Goal: Task Accomplishment & Management: Complete application form

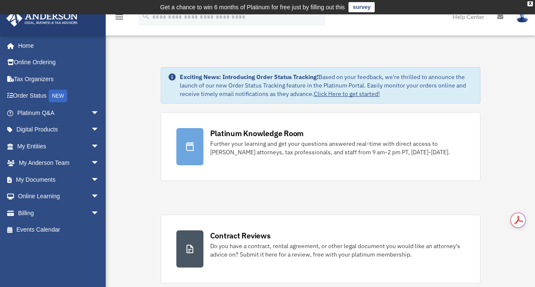
click at [523, 19] on img at bounding box center [522, 17] width 13 height 12
click at [91, 162] on span "arrow_drop_down" at bounding box center [99, 163] width 17 height 17
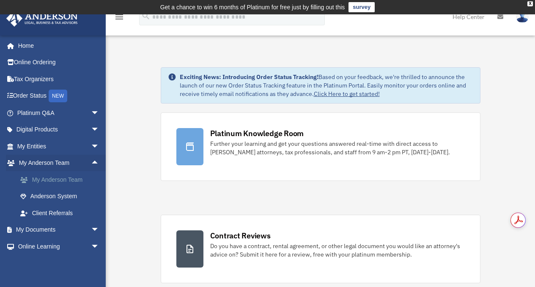
click at [66, 179] on link "My Anderson Team" at bounding box center [62, 179] width 100 height 17
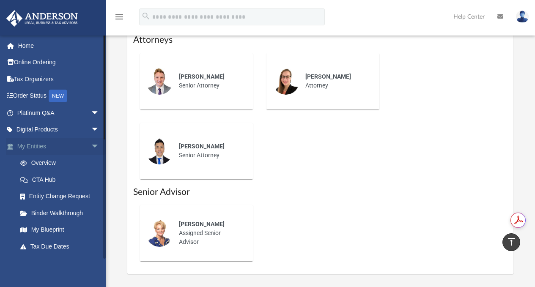
click at [92, 147] on span "arrow_drop_down" at bounding box center [99, 146] width 17 height 17
click at [91, 166] on span "arrow_drop_down" at bounding box center [99, 163] width 17 height 17
click at [91, 164] on span "arrow_drop_up" at bounding box center [99, 163] width 17 height 17
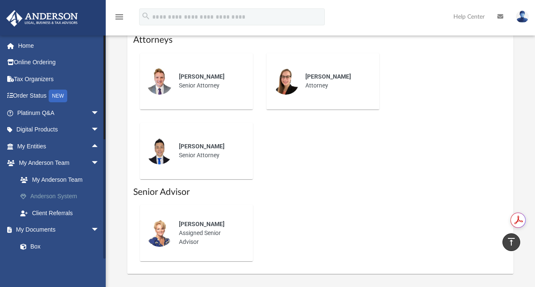
click at [71, 196] on link "Anderson System" at bounding box center [62, 196] width 100 height 17
click at [70, 181] on link "My Anderson Team" at bounding box center [62, 179] width 100 height 17
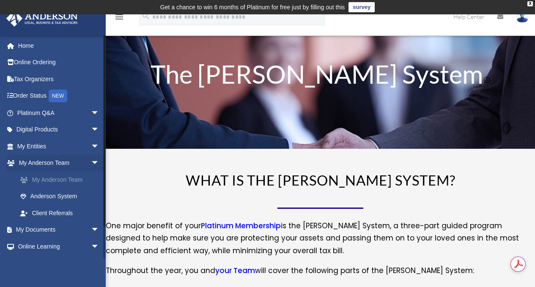
click at [41, 177] on link "My Anderson Team" at bounding box center [62, 179] width 100 height 17
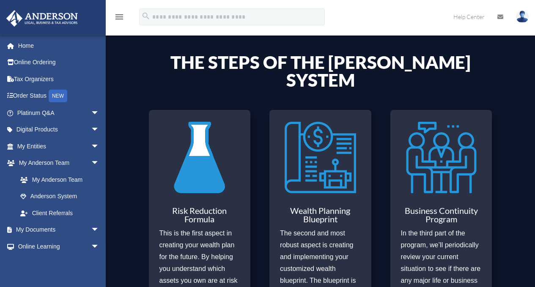
scroll to position [294, 0]
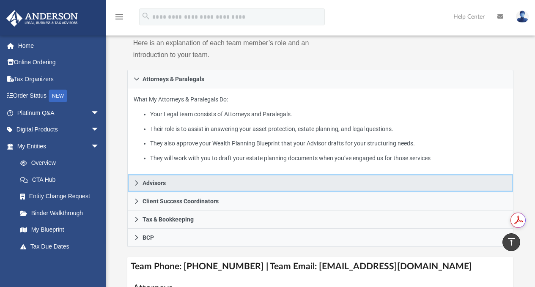
click at [148, 183] on span "Advisors" at bounding box center [153, 183] width 23 height 6
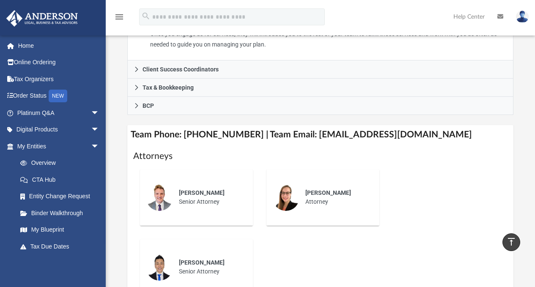
scroll to position [307, 0]
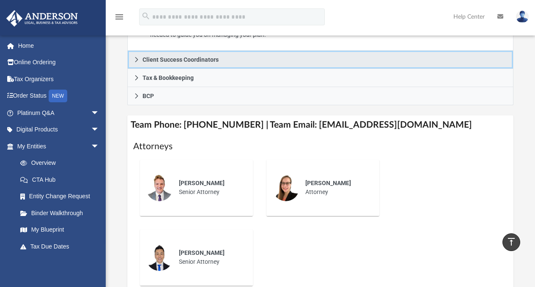
click at [136, 57] on icon at bounding box center [137, 60] width 6 height 6
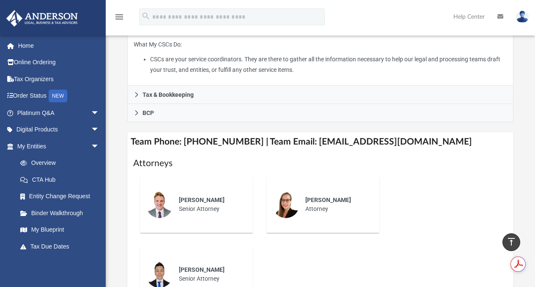
scroll to position [0, 0]
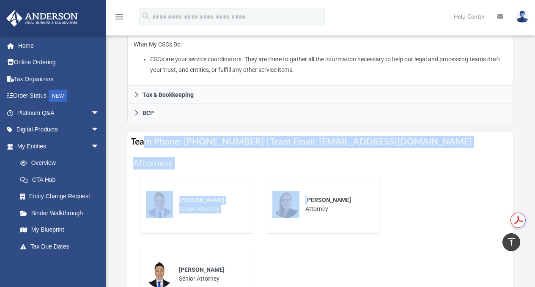
drag, startPoint x: 181, startPoint y: 140, endPoint x: 246, endPoint y: 174, distance: 73.2
click at [308, 175] on div "Team Phone: (725) 208-3130 | Team Email: myteam@andersonadvisors.com Attorneys …" at bounding box center [320, 264] width 386 height 265
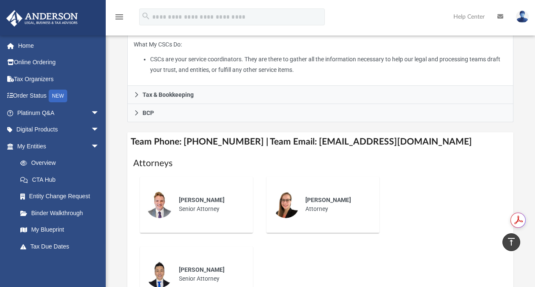
click at [126, 140] on div "Who is on my team and who will I work with: While a client of Anderson you will…" at bounding box center [320, 112] width 429 height 571
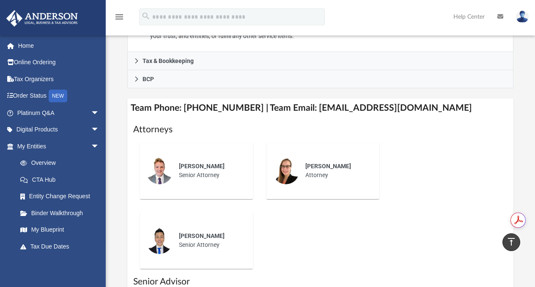
scroll to position [281, 0]
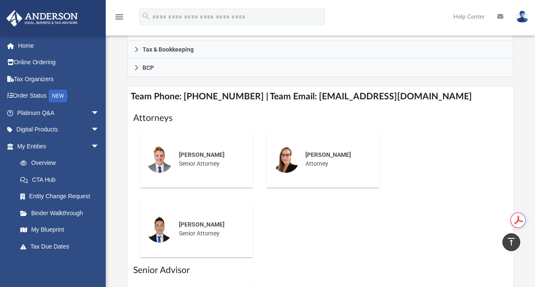
drag, startPoint x: 127, startPoint y: 139, endPoint x: 256, endPoint y: 238, distance: 162.8
click at [256, 238] on div "Who is on my team and who will I work with: While a client of Anderson you will…" at bounding box center [320, 66] width 429 height 571
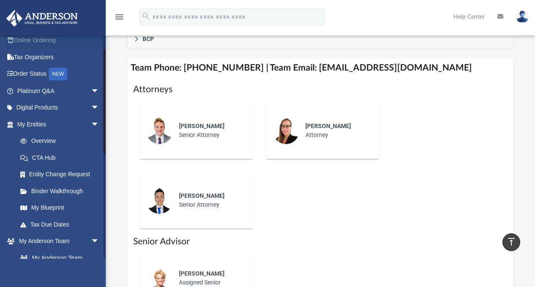
scroll to position [60, 0]
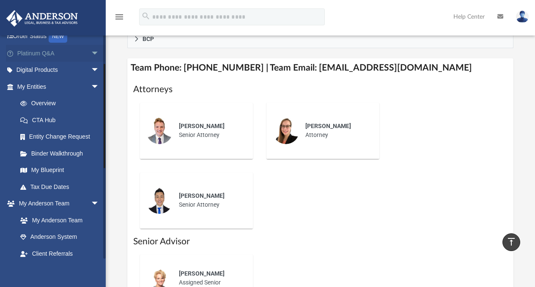
click at [91, 50] on span "arrow_drop_down" at bounding box center [99, 53] width 17 height 17
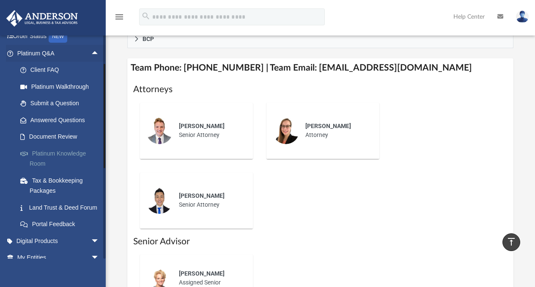
click at [57, 158] on link "Platinum Knowledge Room" at bounding box center [62, 158] width 100 height 27
click at [59, 154] on link "Platinum Knowledge Room" at bounding box center [62, 158] width 100 height 27
click at [57, 155] on link "Platinum Knowledge Room" at bounding box center [62, 158] width 100 height 27
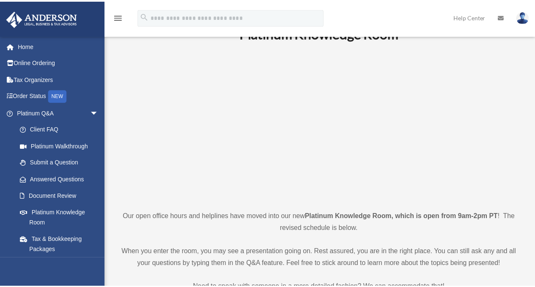
scroll to position [46, 0]
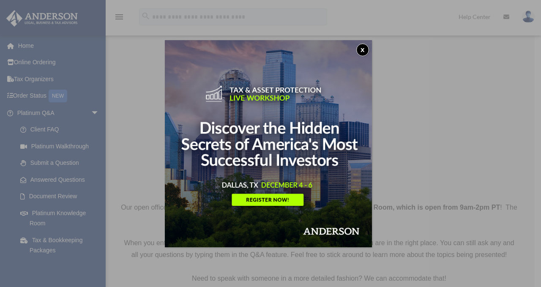
click at [366, 50] on button "x" at bounding box center [362, 50] width 13 height 13
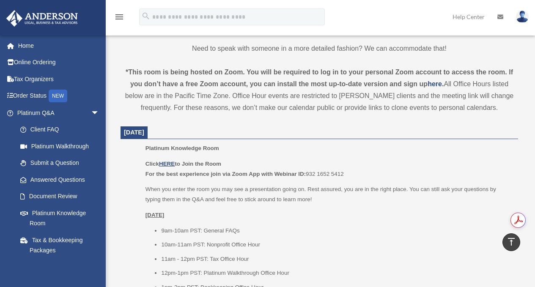
scroll to position [0, 0]
click at [170, 163] on u "HERE" at bounding box center [167, 164] width 16 height 6
click at [68, 199] on link "Document Review" at bounding box center [62, 196] width 100 height 17
click at [67, 198] on link "Document Review" at bounding box center [62, 196] width 100 height 17
click at [67, 195] on link "Document Review" at bounding box center [62, 196] width 100 height 17
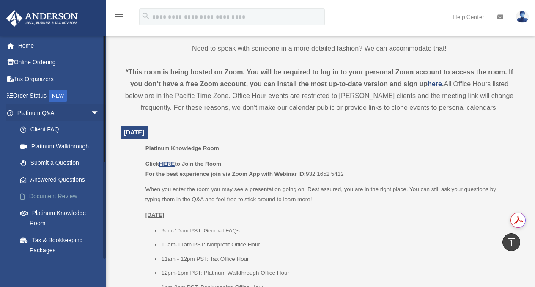
click at [67, 195] on link "Document Review" at bounding box center [62, 196] width 100 height 17
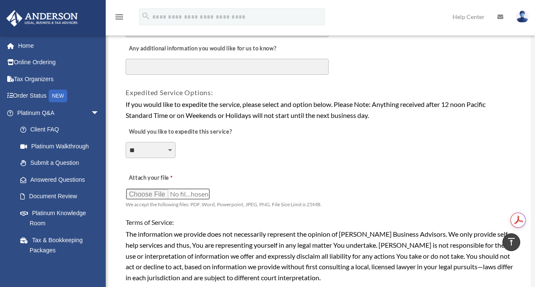
click at [156, 195] on input "Attach your file" at bounding box center [168, 194] width 85 height 12
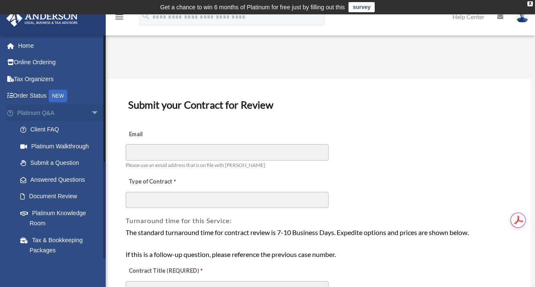
click at [91, 114] on span "arrow_drop_down" at bounding box center [99, 112] width 17 height 17
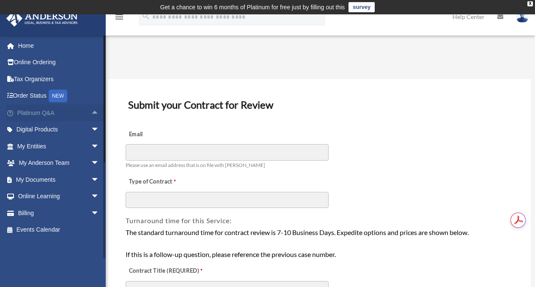
click at [91, 114] on span "arrow_drop_up" at bounding box center [99, 112] width 17 height 17
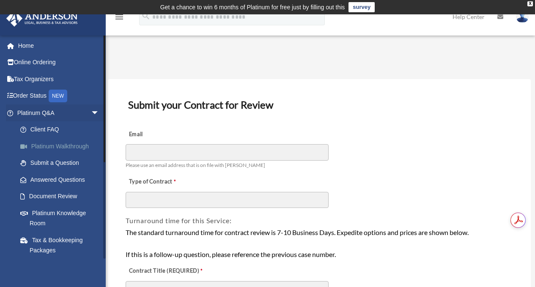
click at [80, 145] on link "Platinum Walkthrough" at bounding box center [62, 146] width 100 height 17
click at [77, 147] on link "Platinum Walkthrough" at bounding box center [62, 146] width 100 height 17
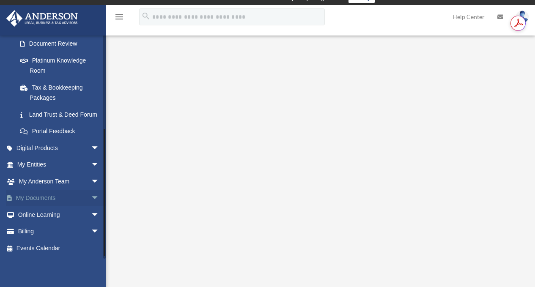
scroll to position [158, 0]
click at [91, 203] on span "arrow_drop_down" at bounding box center [99, 198] width 17 height 17
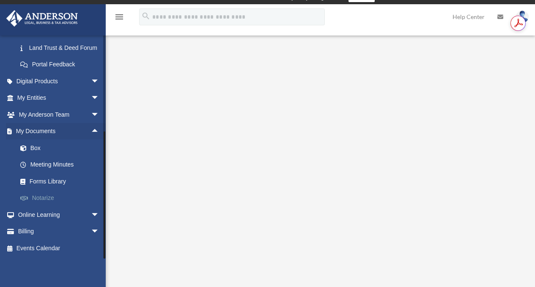
scroll to position [10, 0]
click at [49, 183] on link "Forms Library" at bounding box center [62, 181] width 100 height 17
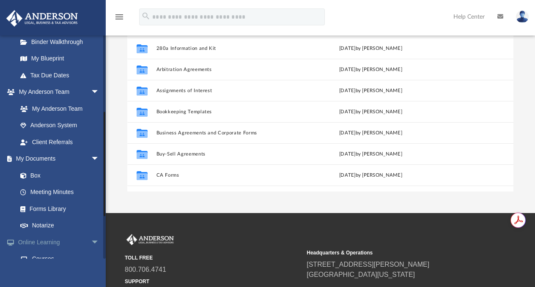
scroll to position [174, 0]
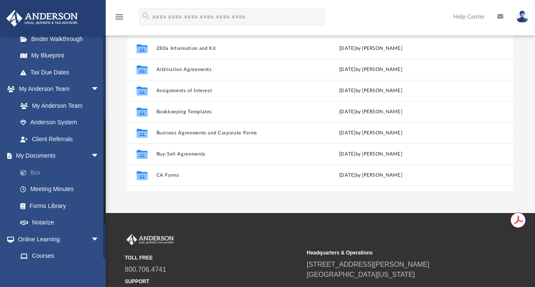
click at [31, 168] on link "Box" at bounding box center [62, 172] width 100 height 17
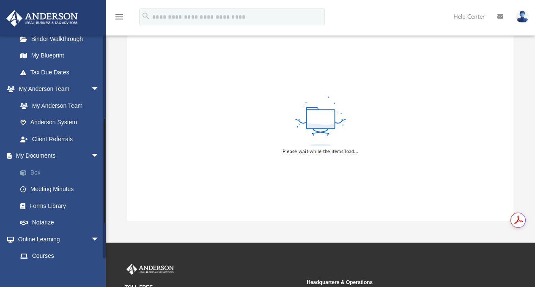
click at [32, 174] on link "Box" at bounding box center [62, 172] width 100 height 17
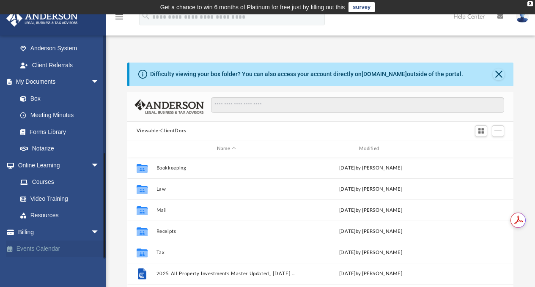
scroll to position [248, 0]
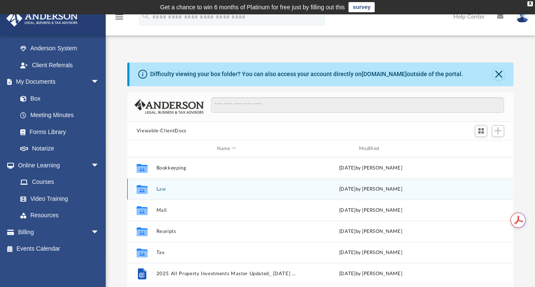
click at [158, 191] on button "Law" at bounding box center [226, 188] width 140 height 5
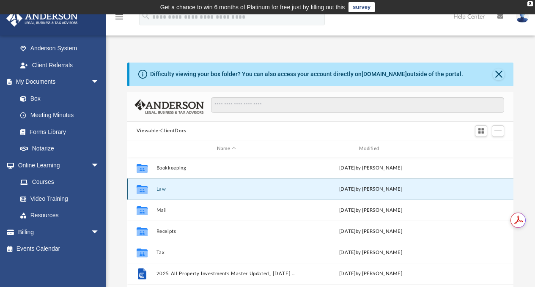
click at [158, 191] on button "Law" at bounding box center [226, 188] width 140 height 5
click at [150, 192] on div "Collaborated Folder" at bounding box center [141, 190] width 21 height 14
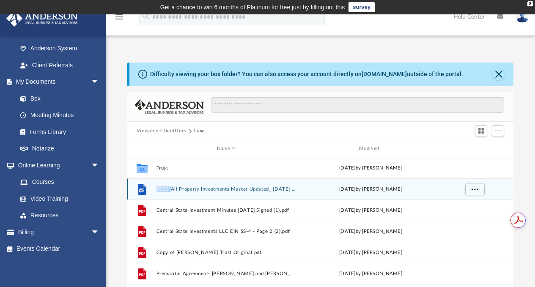
click at [150, 192] on div "File" at bounding box center [141, 190] width 21 height 14
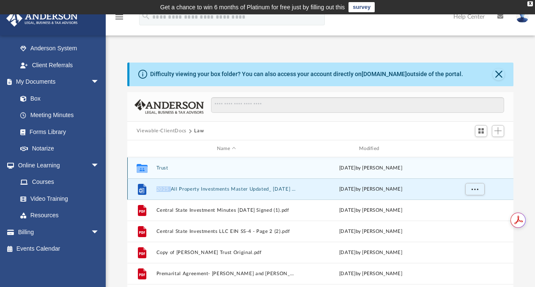
scroll to position [0, 0]
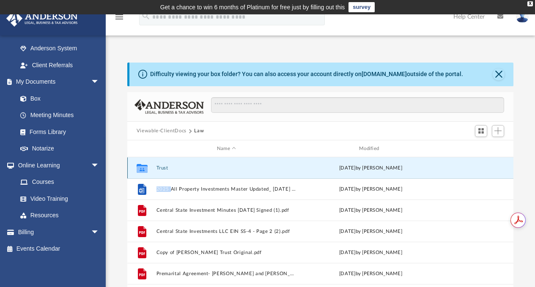
click at [159, 166] on button "Trust" at bounding box center [226, 167] width 140 height 5
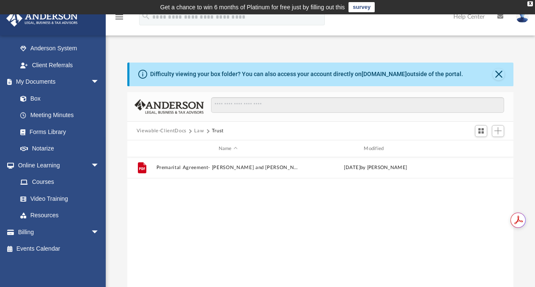
click at [119, 18] on icon "menu" at bounding box center [119, 17] width 10 height 10
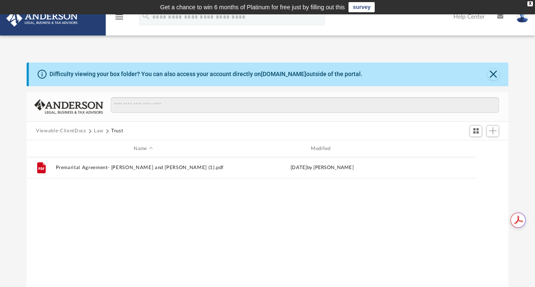
scroll to position [186, 475]
click at [123, 16] on icon "menu" at bounding box center [119, 17] width 10 height 10
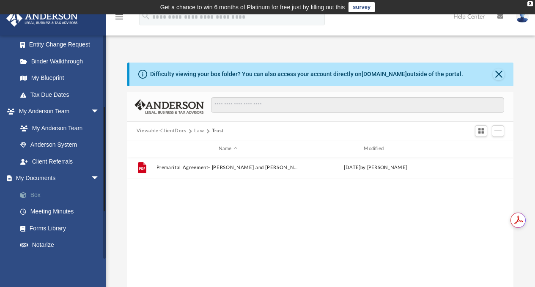
scroll to position [150, 0]
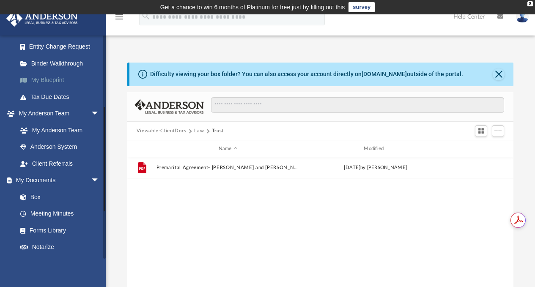
click at [52, 81] on link "My Blueprint" at bounding box center [62, 80] width 100 height 17
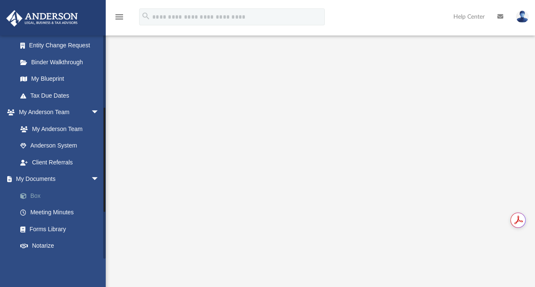
click at [31, 197] on link "Box" at bounding box center [62, 195] width 100 height 17
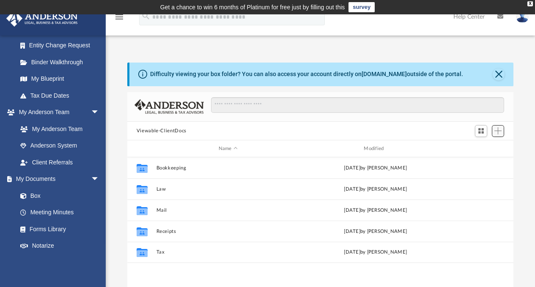
click at [499, 130] on span "Add" at bounding box center [497, 130] width 7 height 7
click at [485, 148] on li "Upload" at bounding box center [485, 147] width 27 height 9
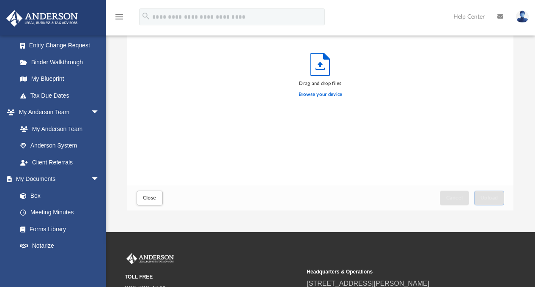
scroll to position [131, 0]
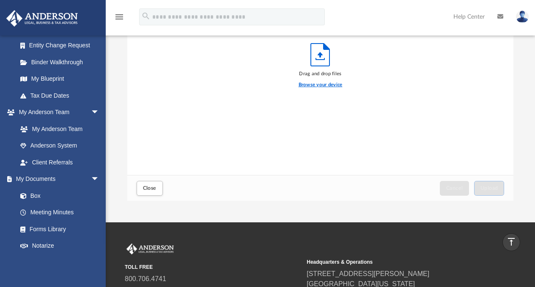
click at [322, 84] on label "Browse your device" at bounding box center [320, 85] width 44 height 8
click at [0, 0] on input "Browse your device" at bounding box center [0, 0] width 0 height 0
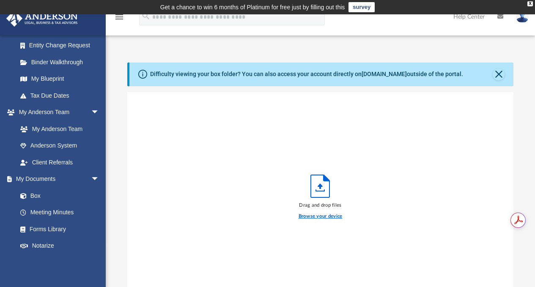
scroll to position [0, 0]
click at [31, 197] on link "Box" at bounding box center [62, 195] width 100 height 17
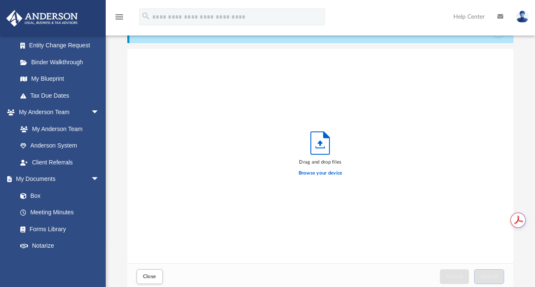
scroll to position [49, 0]
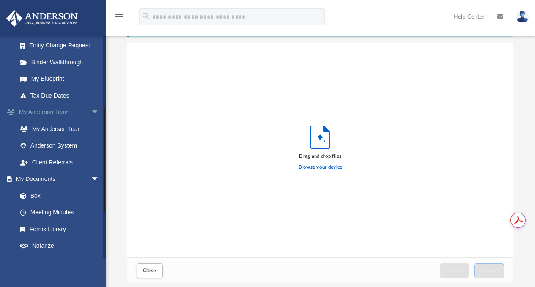
drag, startPoint x: 439, startPoint y: 101, endPoint x: 26, endPoint y: 114, distance: 412.8
click at [41, 100] on div "App timbrecheisen@gmail.com Sign Out timbrecheisen@gmail.com Home Online Orderi…" at bounding box center [267, 135] width 535 height 297
click at [172, 206] on div "Drag and drop files Browse your device" at bounding box center [320, 150] width 386 height 215
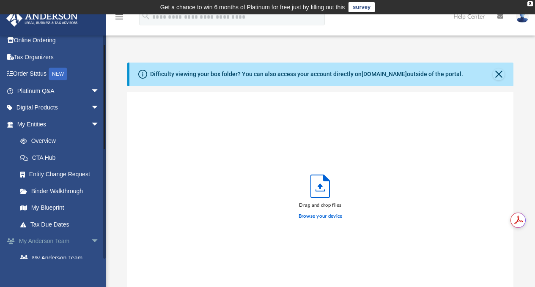
scroll to position [23, 0]
click at [51, 209] on link "My Blueprint" at bounding box center [62, 207] width 100 height 17
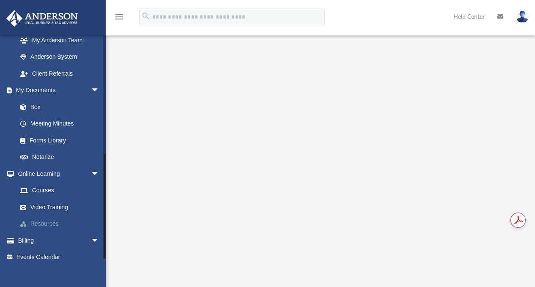
scroll to position [248, 0]
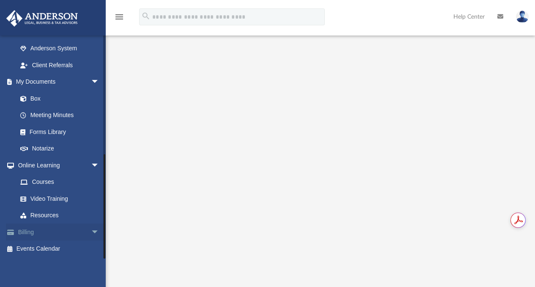
click at [91, 232] on span "arrow_drop_down" at bounding box center [99, 232] width 17 height 17
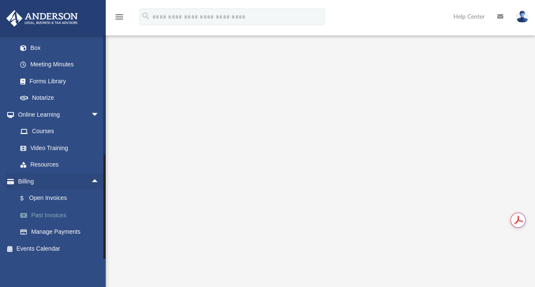
scroll to position [44, 0]
click at [42, 238] on link "Manage Payments" at bounding box center [62, 232] width 100 height 17
click at [46, 235] on link "Manage Payments" at bounding box center [62, 232] width 100 height 17
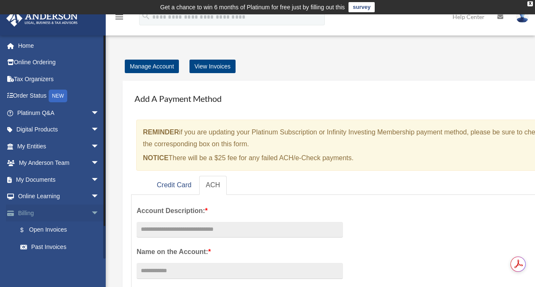
click at [91, 216] on span "arrow_drop_down" at bounding box center [99, 213] width 17 height 17
click at [91, 217] on span "arrow_drop_up" at bounding box center [99, 213] width 17 height 17
click at [27, 49] on link "Home" at bounding box center [59, 45] width 106 height 17
click at [28, 46] on link "Home" at bounding box center [59, 45] width 106 height 17
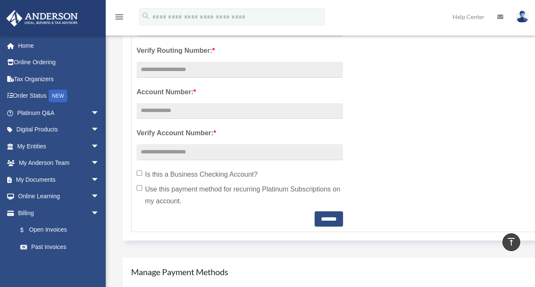
scroll to position [393, 0]
